Goal: Check status: Check status

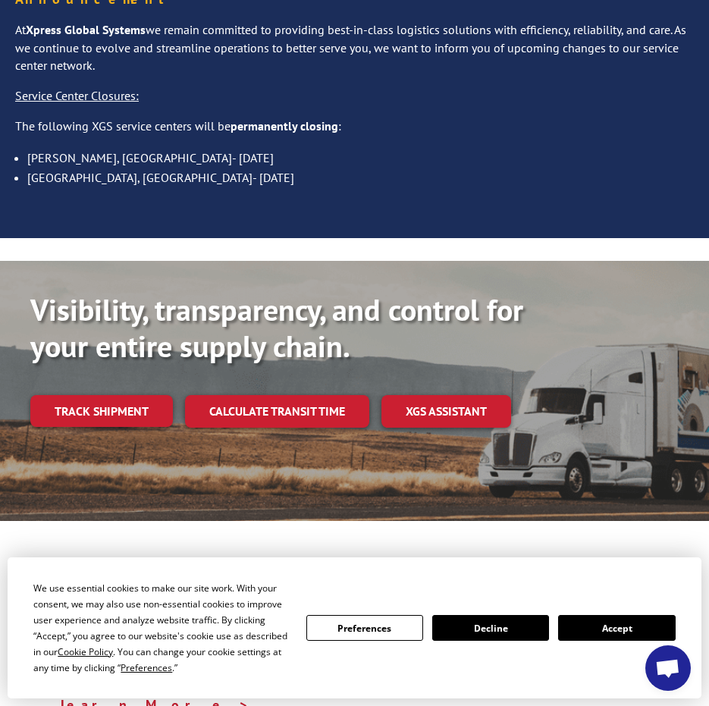
scroll to position [304, 0]
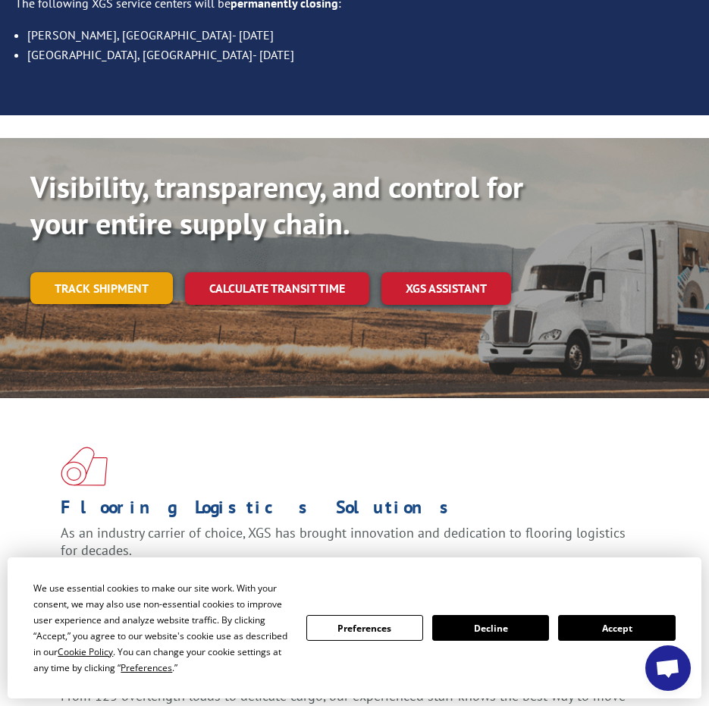
click at [127, 272] on link "Track shipment" at bounding box center [101, 288] width 143 height 32
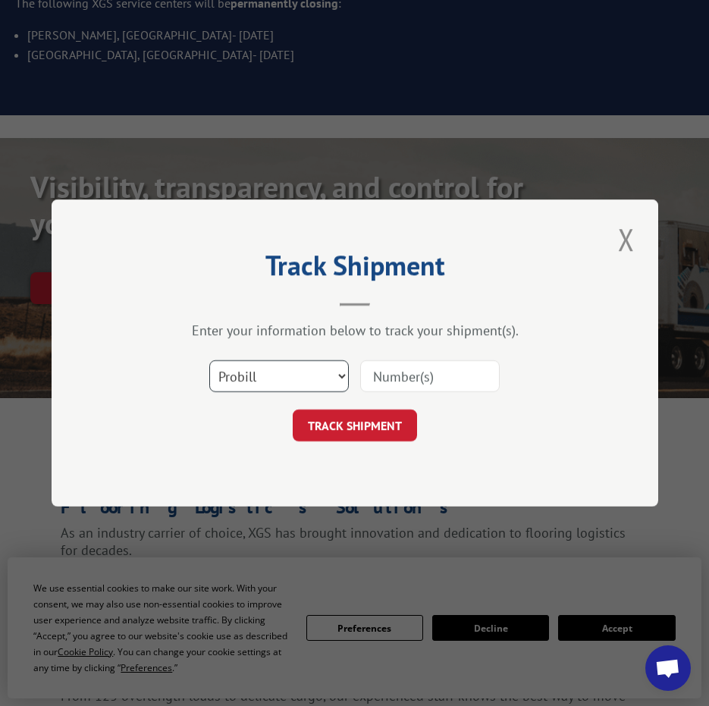
click at [323, 382] on select "Select category... Probill BOL PO" at bounding box center [279, 376] width 140 height 32
drag, startPoint x: 464, startPoint y: 381, endPoint x: 448, endPoint y: 386, distance: 16.8
click at [464, 381] on input at bounding box center [430, 376] width 140 height 32
paste input "2826783"
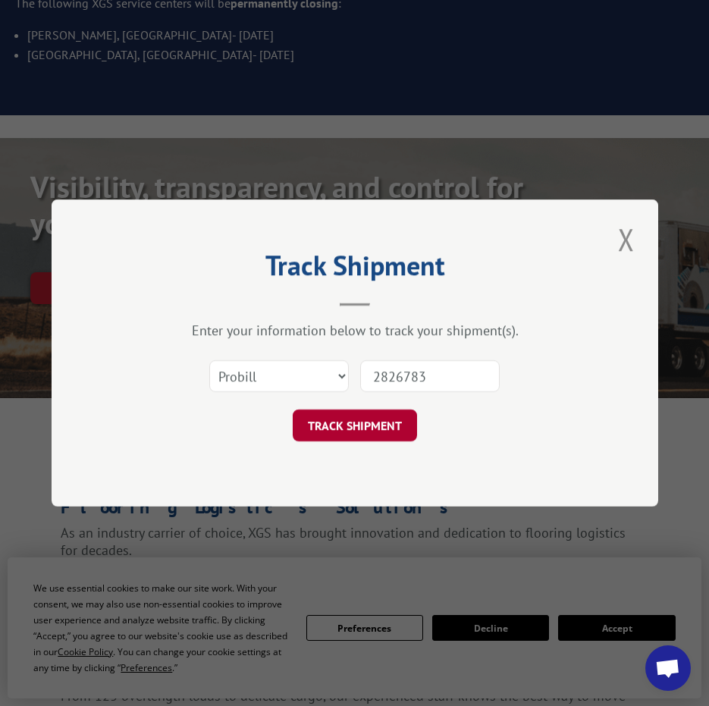
type input "2826783"
click at [307, 431] on button "TRACK SHIPMENT" at bounding box center [355, 426] width 124 height 32
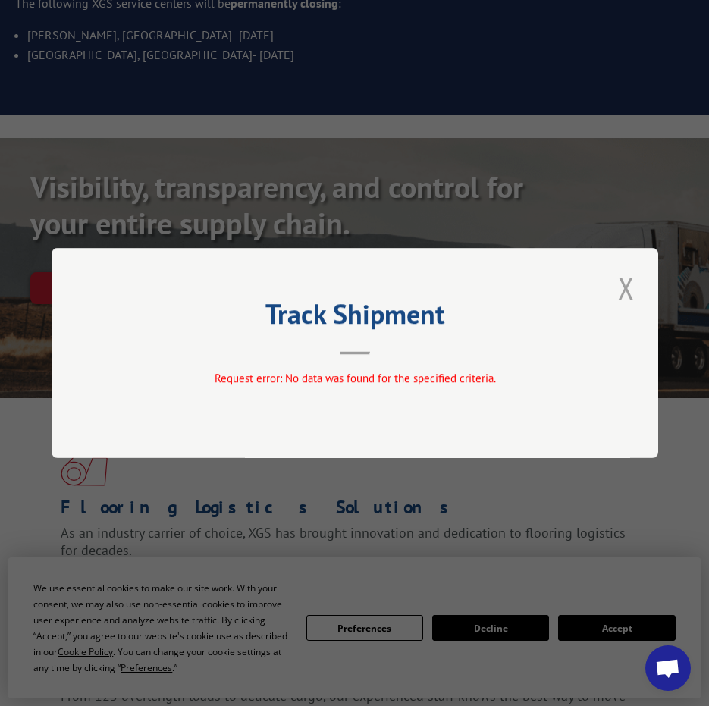
click at [624, 295] on button "Close modal" at bounding box center [627, 288] width 26 height 42
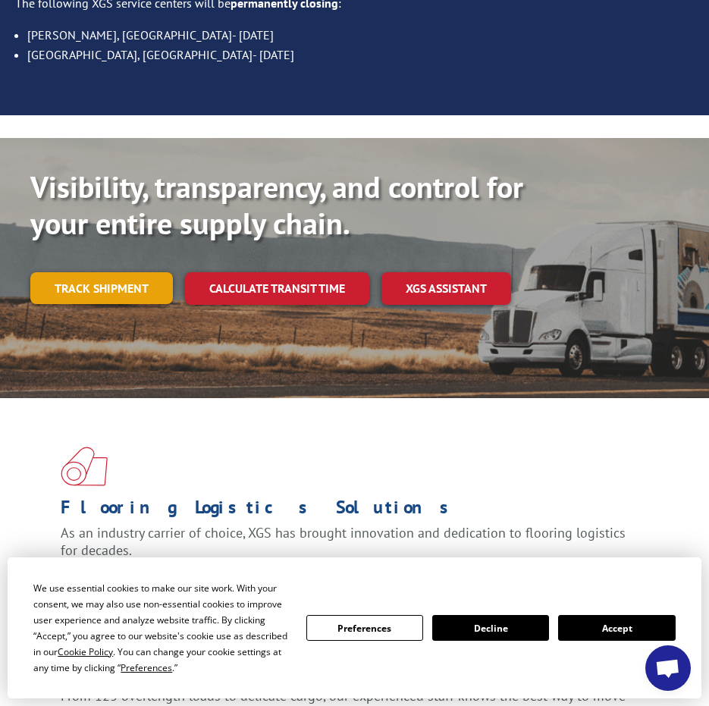
click at [83, 272] on link "Track shipment" at bounding box center [101, 288] width 143 height 32
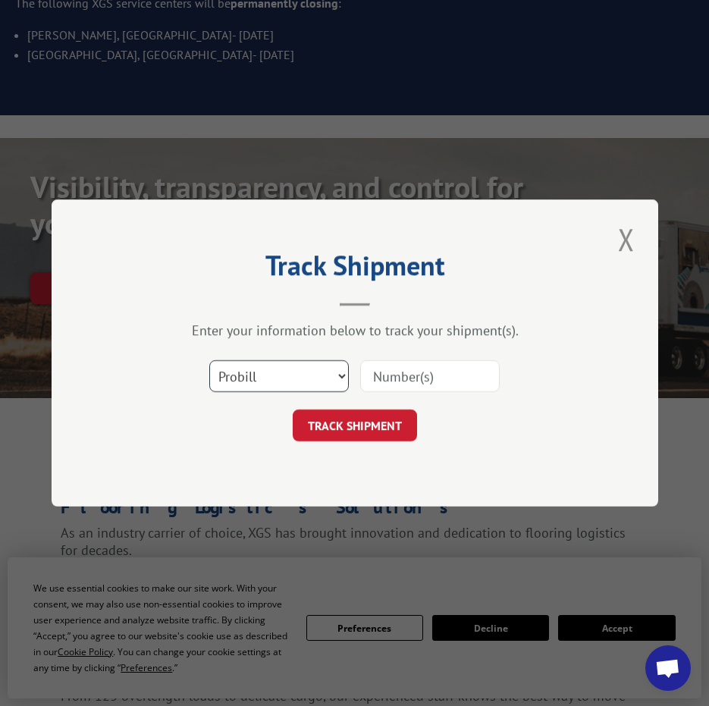
click at [287, 372] on select "Select category... Probill BOL PO" at bounding box center [279, 376] width 140 height 32
select select "po"
click at [209, 360] on select "Select category... Probill BOL PO" at bounding box center [279, 376] width 140 height 32
click at [288, 383] on select "Select category... Probill BOL PO" at bounding box center [279, 376] width 140 height 32
click at [423, 377] on input at bounding box center [430, 376] width 140 height 32
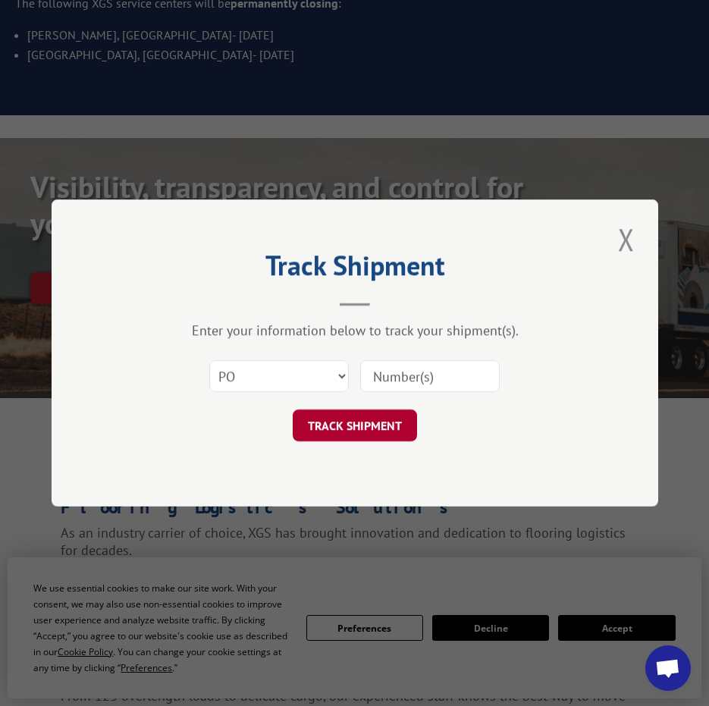
paste input "2826783"
type input "2826783"
click at [348, 424] on button "TRACK SHIPMENT" at bounding box center [355, 426] width 124 height 32
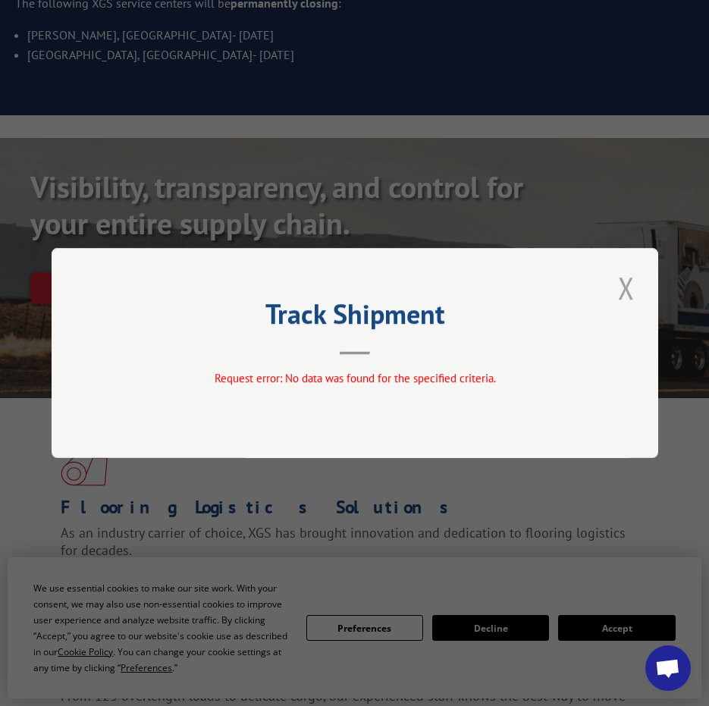
click at [624, 288] on button "Close modal" at bounding box center [627, 288] width 26 height 42
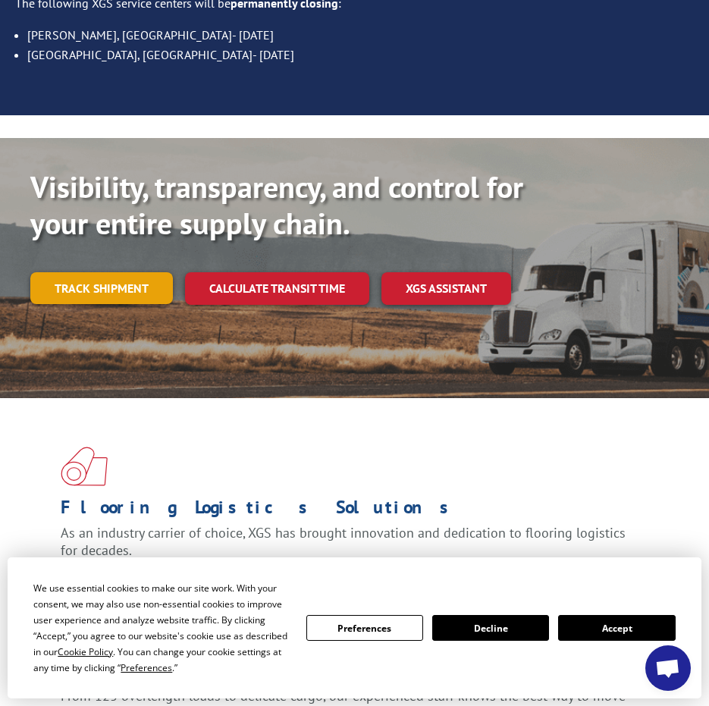
click at [140, 272] on link "Track shipment" at bounding box center [101, 288] width 143 height 32
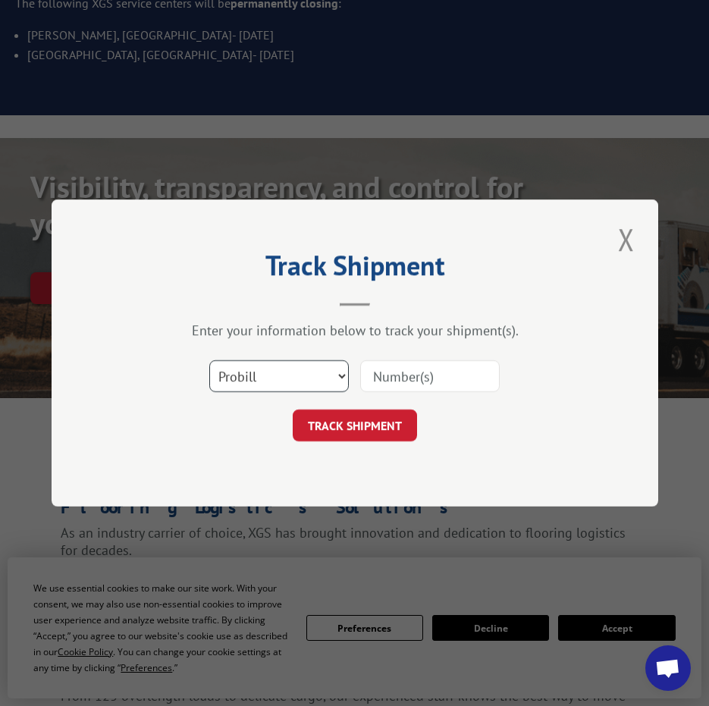
drag, startPoint x: 281, startPoint y: 365, endPoint x: 282, endPoint y: 373, distance: 7.6
click at [281, 365] on select "Select category... Probill BOL PO" at bounding box center [279, 376] width 140 height 32
select select "po"
click at [209, 360] on select "Select category... Probill BOL PO" at bounding box center [279, 376] width 140 height 32
click at [394, 360] on div at bounding box center [430, 376] width 140 height 35
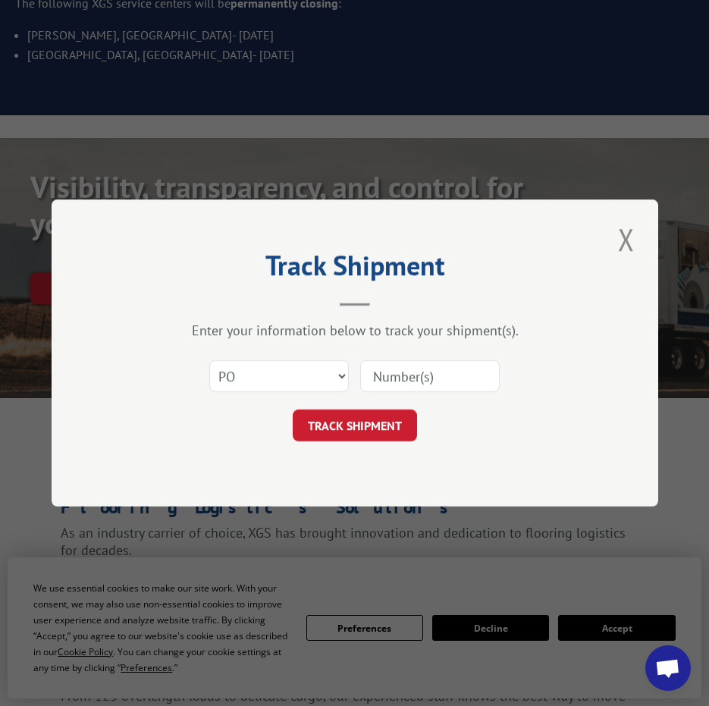
drag, startPoint x: 386, startPoint y: 379, endPoint x: 373, endPoint y: 384, distance: 13.7
click at [386, 379] on input at bounding box center [430, 376] width 140 height 32
paste input "5849712"
type input "5849712"
click at [338, 423] on button "TRACK SHIPMENT" at bounding box center [355, 426] width 124 height 32
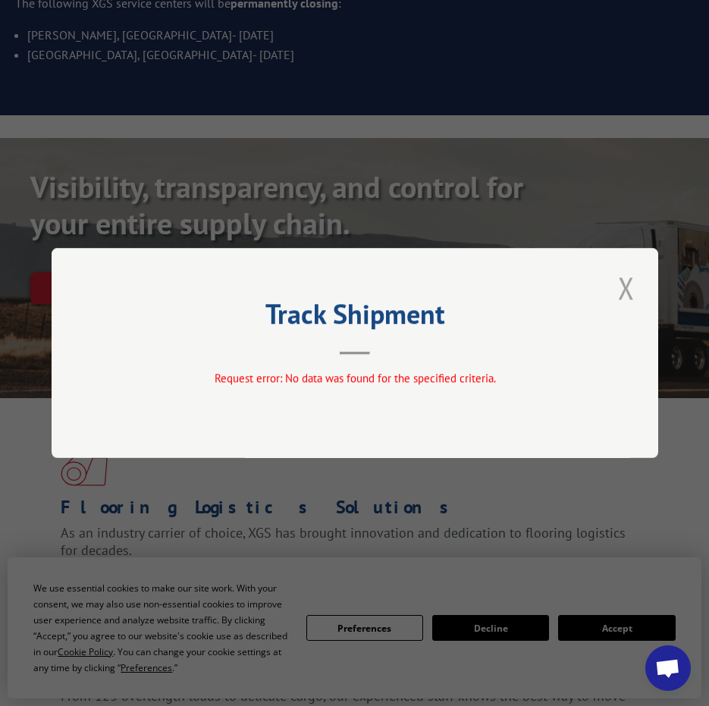
click at [635, 273] on button "Close modal" at bounding box center [627, 288] width 26 height 42
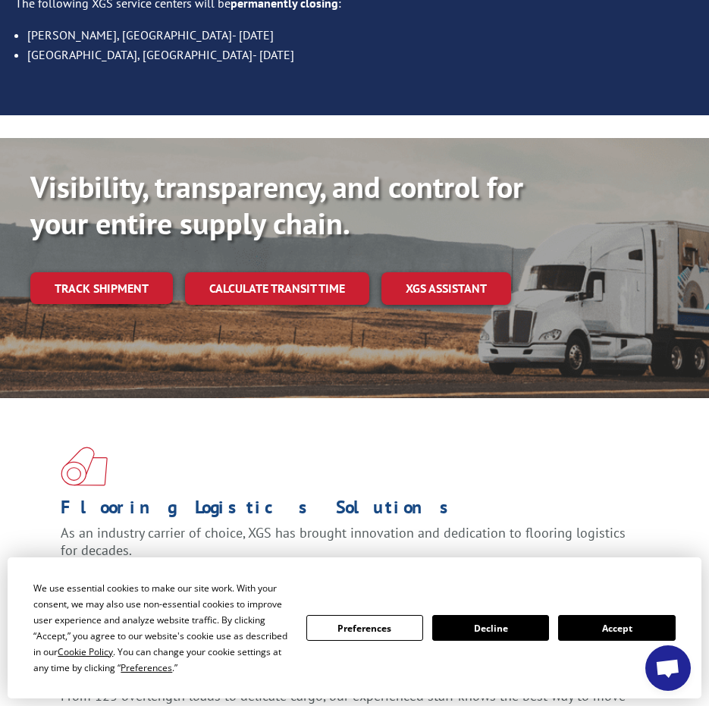
drag, startPoint x: 159, startPoint y: 234, endPoint x: 150, endPoint y: 238, distance: 9.2
click at [159, 272] on link "Track shipment" at bounding box center [101, 288] width 143 height 32
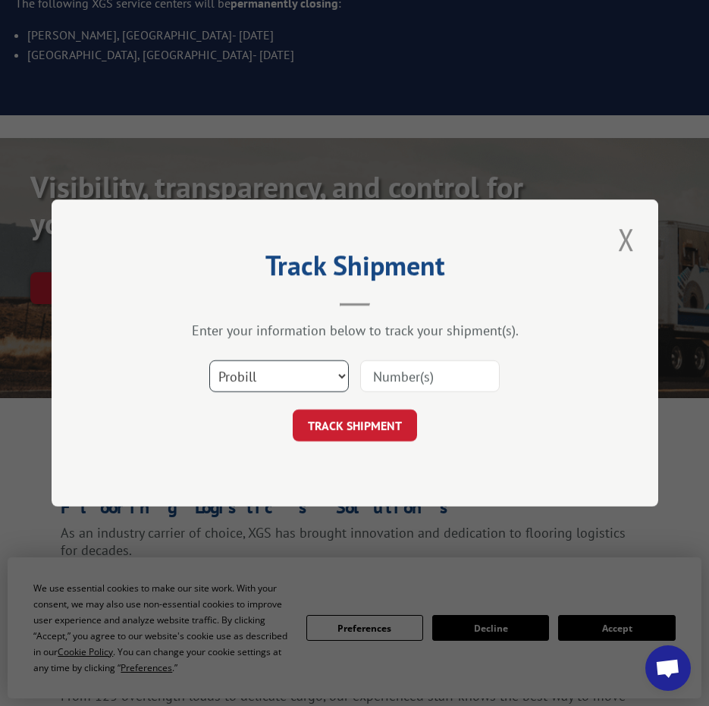
click at [329, 389] on select "Select category... Probill BOL PO" at bounding box center [279, 376] width 140 height 32
select select "bol"
click at [209, 360] on select "Select category... Probill BOL PO" at bounding box center [279, 376] width 140 height 32
click at [391, 373] on input at bounding box center [430, 376] width 140 height 32
paste input "2826783"
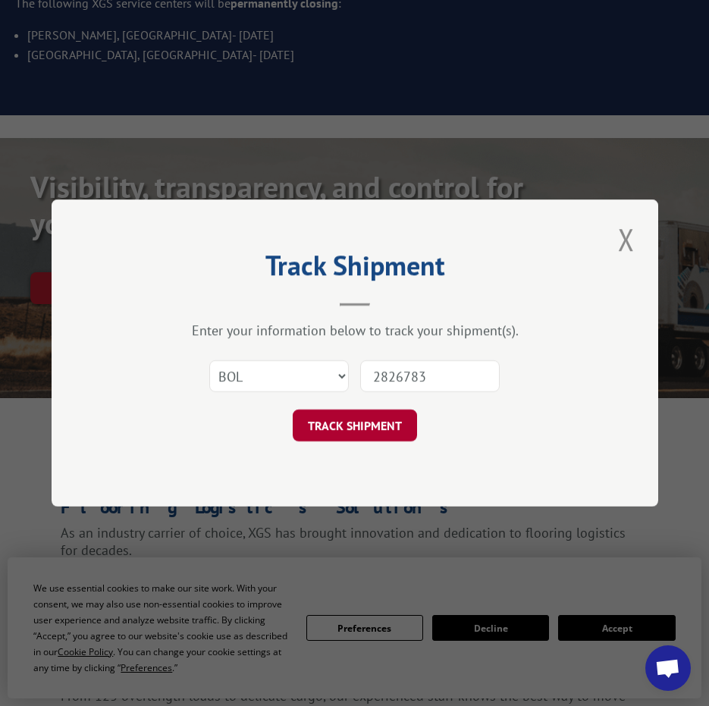
type input "2826783"
click at [342, 413] on button "TRACK SHIPMENT" at bounding box center [355, 426] width 124 height 32
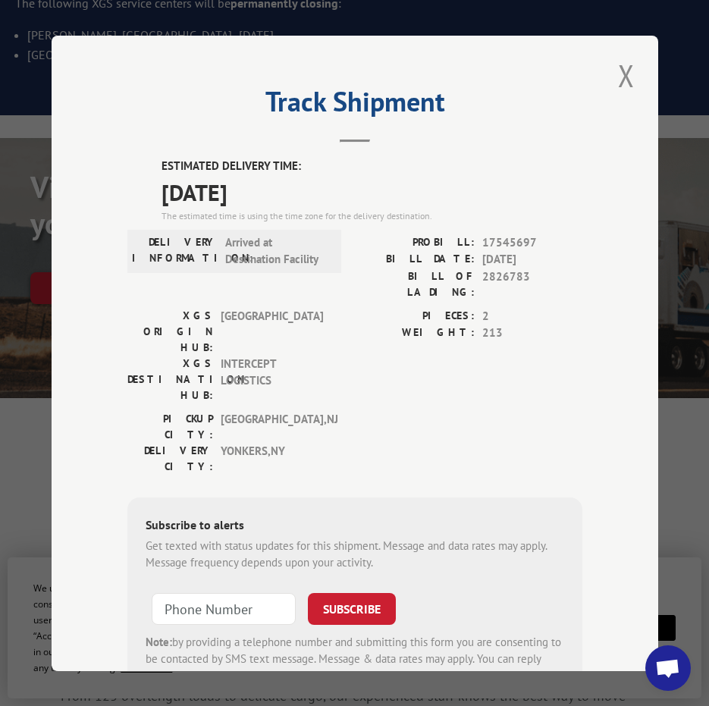
click at [505, 241] on span "17545697" at bounding box center [533, 242] width 100 height 17
copy span "17545697"
click at [638, 68] on div "Track Shipment ESTIMATED DELIVERY TIME: [DATE] The estimated time is using the …" at bounding box center [355, 354] width 607 height 636
click at [628, 68] on button "Close modal" at bounding box center [627, 76] width 26 height 42
